Goal: Go to known website: Access a specific website the user already knows

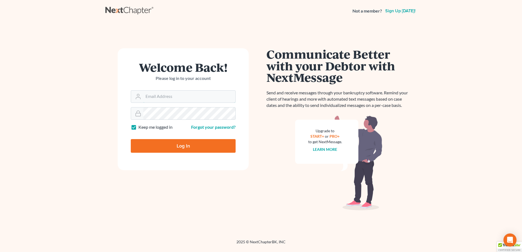
type input "kcase@wellerlegalgroup.com"
click at [181, 146] on input "Log In" at bounding box center [183, 146] width 105 height 14
type input "Thinking..."
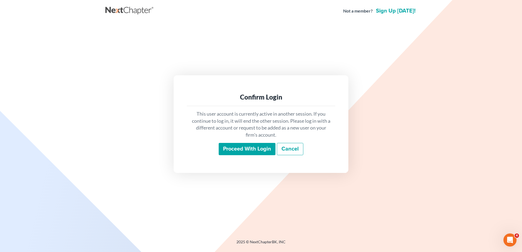
click at [255, 150] on input "Proceed with login" at bounding box center [247, 149] width 57 height 13
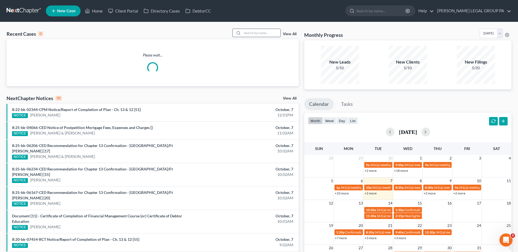
click at [248, 32] on input "search" at bounding box center [261, 33] width 38 height 8
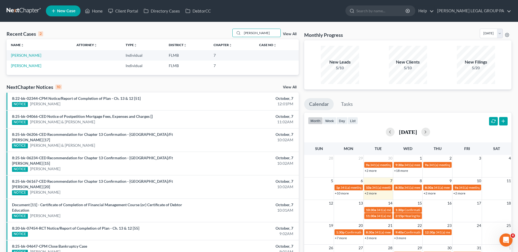
type input "[PERSON_NAME]"
